Goal: Check status: Check status

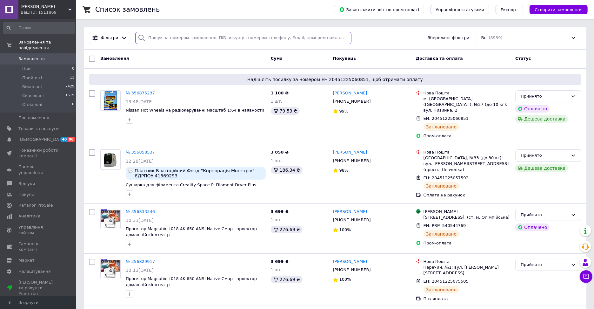
click at [242, 40] on input "search" at bounding box center [243, 38] width 216 height 12
paste input "355268404"
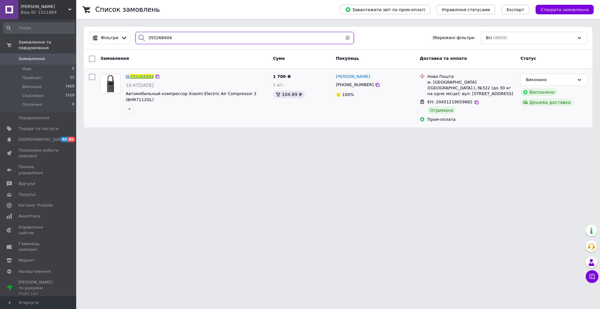
type input "355268404"
click at [149, 77] on span "355268404" at bounding box center [141, 76] width 23 height 5
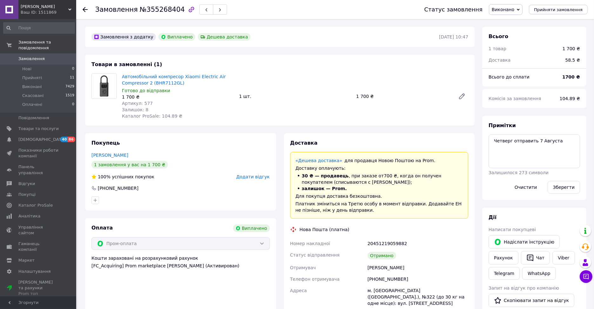
click at [155, 10] on span "№355268404" at bounding box center [162, 10] width 45 height 8
copy span "355268404"
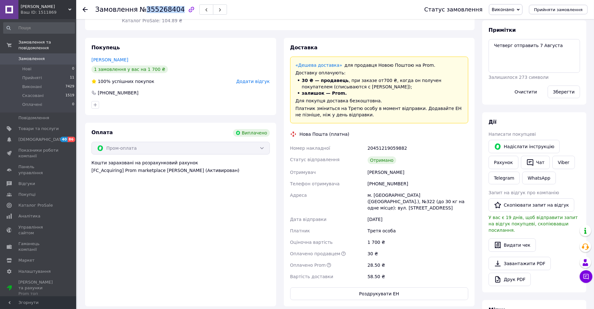
scroll to position [316, 0]
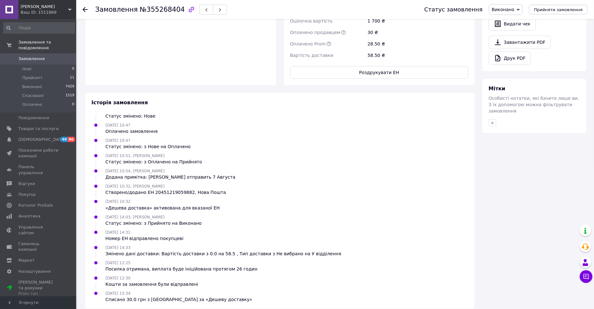
click at [56, 10] on div "Ваш ID: 1511869" at bounding box center [49, 13] width 56 height 6
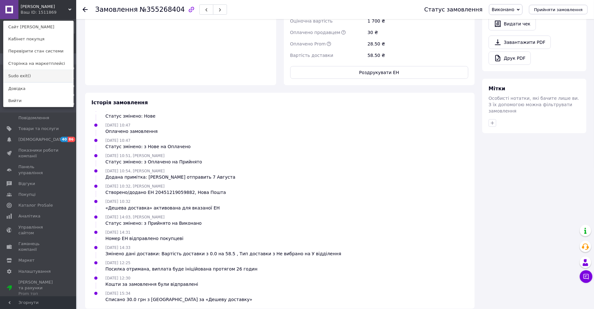
click at [36, 73] on link "Sudo exit()" at bounding box center [38, 76] width 70 height 12
